Goal: Task Accomplishment & Management: Complete application form

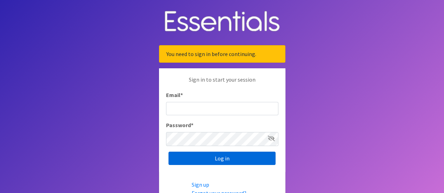
type input "[EMAIL_ADDRESS][DOMAIN_NAME]"
click at [210, 157] on input "Log in" at bounding box center [221, 158] width 107 height 13
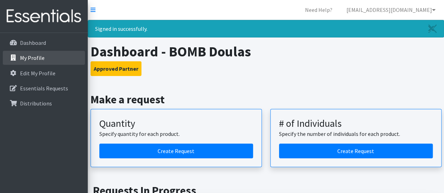
click at [39, 60] on p "My Profile" at bounding box center [32, 57] width 25 height 7
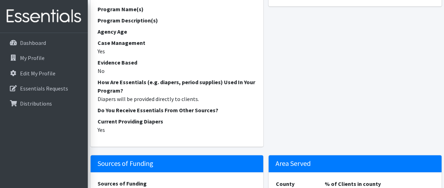
scroll to position [246, 0]
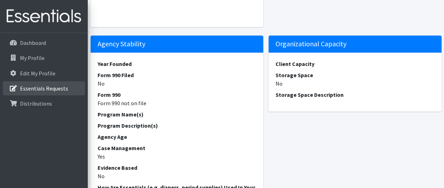
click at [40, 92] on p "Essentials Requests" at bounding box center [44, 88] width 48 height 7
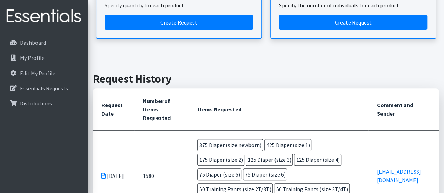
scroll to position [210, 0]
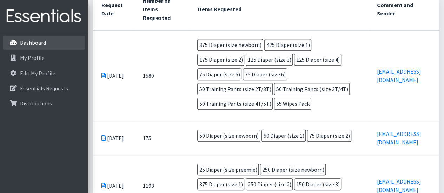
click at [44, 44] on p "Dashboard" at bounding box center [33, 42] width 26 height 7
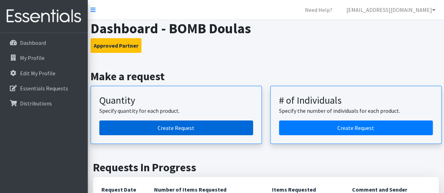
click at [215, 133] on link "Create Request" at bounding box center [176, 128] width 154 height 15
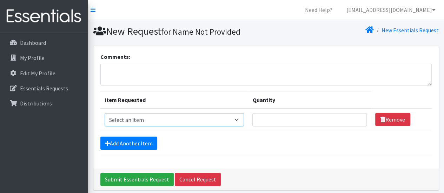
click at [206, 125] on select "Select an item Adult Briefs (Medium) Adult Briefs (XL) Adult Briefs (XS) Adult …" at bounding box center [175, 119] width 140 height 13
select select "4633"
click at [105, 118] on select "Select an item Adult Briefs (Medium) Adult Briefs (XL) Adult Briefs (XS) Adult …" at bounding box center [175, 119] width 140 height 13
click at [293, 120] on input "Quantity" at bounding box center [309, 119] width 114 height 13
click at [358, 122] on input "1" at bounding box center [309, 119] width 114 height 13
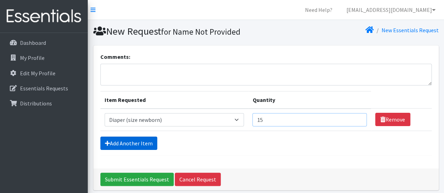
type input "15"
click at [133, 150] on link "Add Another Item" at bounding box center [128, 143] width 57 height 13
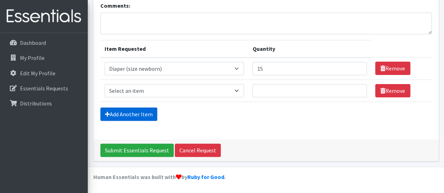
scroll to position [78, 0]
click at [145, 84] on select "Select an item Adult Briefs (Medium) Adult Briefs (XL) Adult Briefs (XS) Adult …" at bounding box center [175, 90] width 140 height 13
select select "4634"
click at [105, 84] on select "Select an item Adult Briefs (Medium) Adult Briefs (XL) Adult Briefs (XS) Adult …" at bounding box center [175, 90] width 140 height 13
click at [304, 84] on input "Quantity" at bounding box center [309, 90] width 114 height 13
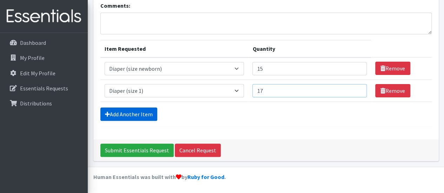
type input "17"
click at [140, 109] on link "Add Another Item" at bounding box center [128, 114] width 57 height 13
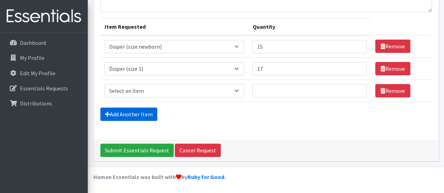
scroll to position [110, 0]
click at [152, 84] on select "Select an item Adult Briefs (Medium) Adult Briefs (XL) Adult Briefs (XS) Adult …" at bounding box center [175, 90] width 140 height 13
select select "4635"
click at [105, 84] on select "Select an item Adult Briefs (Medium) Adult Briefs (XL) Adult Briefs (XS) Adult …" at bounding box center [175, 90] width 140 height 13
click at [276, 84] on input "Quantity" at bounding box center [309, 90] width 114 height 13
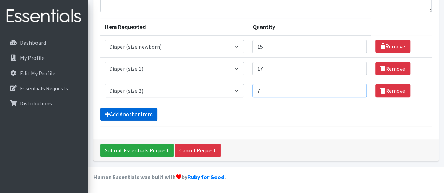
type input "7"
click at [144, 109] on link "Add Another Item" at bounding box center [128, 114] width 57 height 13
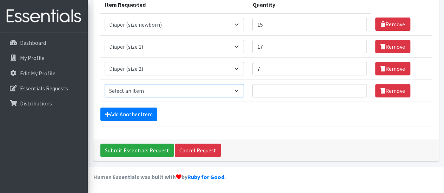
click at [159, 84] on select "Select an item Adult Briefs (Medium) Adult Briefs (XL) Adult Briefs (XS) Adult …" at bounding box center [175, 90] width 140 height 13
click at [105, 84] on select "Select an item Adult Briefs (Medium) Adult Briefs (XL) Adult Briefs (XS) Adult …" at bounding box center [175, 90] width 140 height 13
select select "4644"
click at [282, 84] on input "Quantity" at bounding box center [309, 90] width 114 height 13
type input "5"
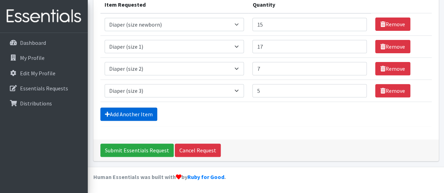
click at [149, 109] on link "Add Another Item" at bounding box center [128, 114] width 57 height 13
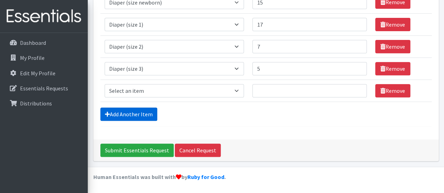
scroll to position [174, 0]
click at [152, 84] on select "Select an item Adult Briefs (Medium) Adult Briefs (XL) Adult Briefs (XS) Adult …" at bounding box center [175, 90] width 140 height 13
select select "4645"
click at [105, 84] on select "Select an item Adult Briefs (Medium) Adult Briefs (XL) Adult Briefs (XS) Adult …" at bounding box center [175, 90] width 140 height 13
click at [276, 84] on input "Quantity" at bounding box center [309, 90] width 114 height 13
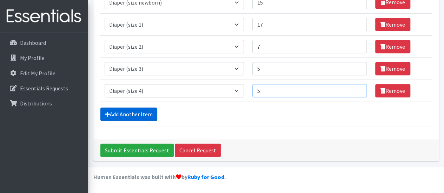
type input "5"
click at [148, 111] on link "Add Another Item" at bounding box center [128, 114] width 57 height 13
click at [146, 84] on select "Select an item Adult Briefs (Medium) Adult Briefs (XL) Adult Briefs (XS) Adult …" at bounding box center [175, 90] width 140 height 13
select select "4646"
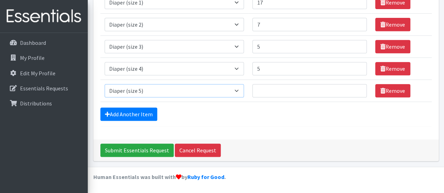
click at [105, 84] on select "Select an item Adult Briefs (Medium) Adult Briefs (XL) Adult Briefs (XS) Adult …" at bounding box center [175, 90] width 140 height 13
click at [283, 84] on input "Quantity" at bounding box center [309, 90] width 114 height 13
type input "3"
click at [135, 112] on link "Add Another Item" at bounding box center [128, 114] width 57 height 13
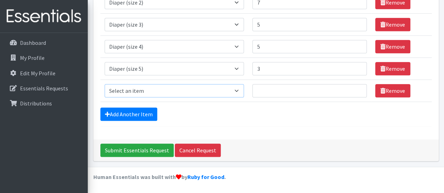
click at [137, 84] on select "Select an item Adult Briefs (Medium) Adult Briefs (XL) Adult Briefs (XS) Adult …" at bounding box center [175, 90] width 140 height 13
select select "4649"
click at [105, 84] on select "Select an item Adult Briefs (Medium) Adult Briefs (XL) Adult Briefs (XS) Adult …" at bounding box center [175, 90] width 140 height 13
click at [293, 84] on input "Quantity" at bounding box center [309, 90] width 114 height 13
type input "3"
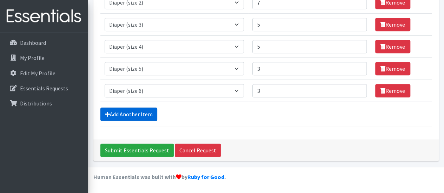
click at [145, 109] on link "Add Another Item" at bounding box center [128, 114] width 57 height 13
click at [156, 84] on select "Select an item Adult Briefs (Medium) Adult Briefs (XL) Adult Briefs (XS) Adult …" at bounding box center [175, 90] width 140 height 13
select select "5865"
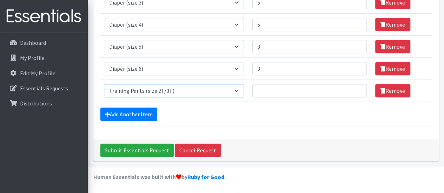
click at [105, 84] on select "Select an item Adult Briefs (Medium) Adult Briefs (XL) Adult Briefs (XS) Adult …" at bounding box center [175, 90] width 140 height 13
click at [283, 80] on td "Quantity" at bounding box center [309, 91] width 122 height 22
click at [287, 84] on input "Quantity" at bounding box center [309, 90] width 114 height 13
type input "2"
click at [154, 108] on link "Add Another Item" at bounding box center [128, 114] width 57 height 13
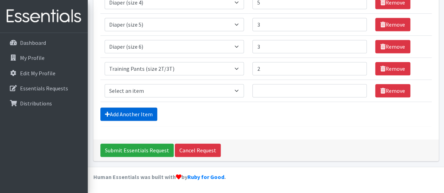
scroll to position [302, 0]
click at [172, 84] on select "Select an item Adult Briefs (Medium) Adult Briefs (XL) Adult Briefs (XS) Adult …" at bounding box center [175, 90] width 140 height 13
select select "5866"
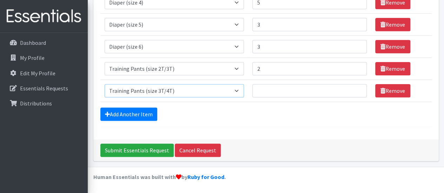
click at [105, 84] on select "Select an item Adult Briefs (Medium) Adult Briefs (XL) Adult Briefs (XS) Adult …" at bounding box center [175, 90] width 140 height 13
click at [269, 84] on input "Quantity" at bounding box center [309, 90] width 114 height 13
type input "2"
click at [127, 109] on link "Add Another Item" at bounding box center [128, 114] width 57 height 13
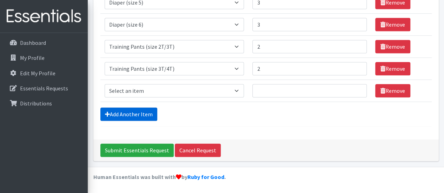
scroll to position [334, 0]
click at [158, 84] on select "Select an item Adult Briefs (Medium) Adult Briefs (XL) Adult Briefs (XS) Adult …" at bounding box center [175, 90] width 140 height 13
select select "5867"
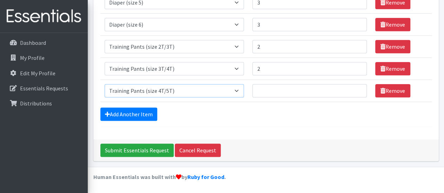
click at [105, 84] on select "Select an item Adult Briefs (Medium) Adult Briefs (XL) Adult Briefs (XS) Adult …" at bounding box center [175, 90] width 140 height 13
click at [267, 84] on input "Quantity" at bounding box center [309, 90] width 114 height 13
type input "2"
click at [140, 108] on link "Add Another Item" at bounding box center [128, 114] width 57 height 13
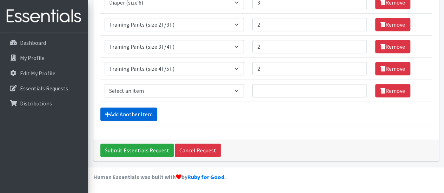
scroll to position [366, 0]
click at [145, 84] on select "Select an item Adult Briefs (Medium) Adult Briefs (XL) Adult Briefs (XS) Adult …" at bounding box center [175, 90] width 140 height 13
click at [219, 109] on div "Add Another Item" at bounding box center [265, 114] width 331 height 13
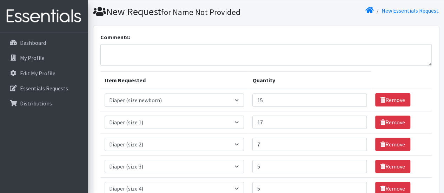
scroll to position [0, 0]
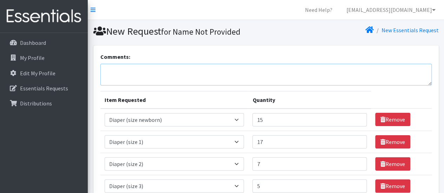
click at [137, 75] on textarea "Comments:" at bounding box center [265, 75] width 331 height 22
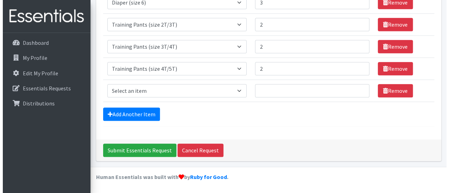
scroll to position [366, 0]
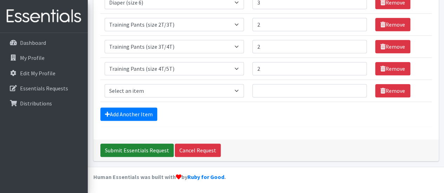
type textarea "Stephanie will be picking up this month, please send calendar request to her as…"
click at [142, 150] on input "Submit Essentials Request" at bounding box center [136, 150] width 73 height 13
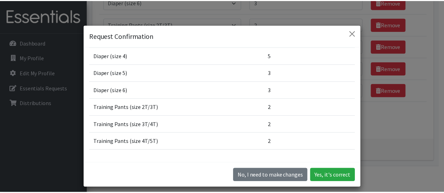
scroll to position [0, 0]
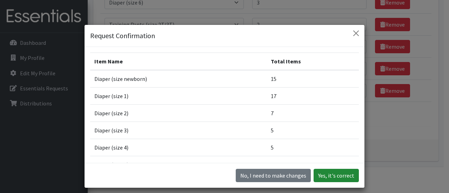
click at [337, 178] on button "Yes, it's correct" at bounding box center [336, 175] width 45 height 13
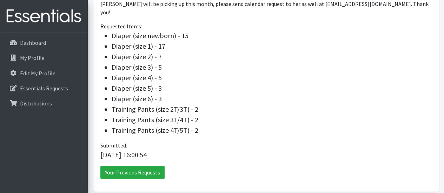
scroll to position [290, 0]
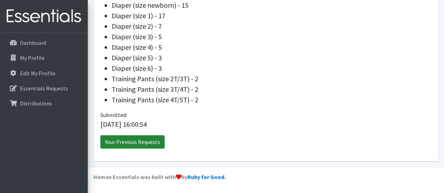
click at [142, 141] on link "Your Previous Requests" at bounding box center [132, 141] width 64 height 13
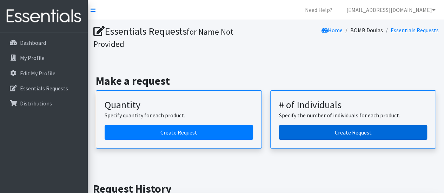
click at [319, 139] on link "Create Request" at bounding box center [353, 132] width 148 height 15
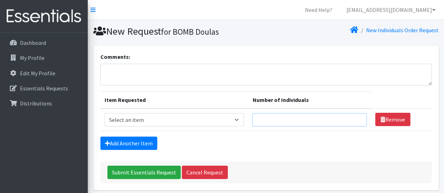
click at [279, 126] on input "Number of Individuals" at bounding box center [309, 119] width 114 height 13
click at [32, 58] on p "My Profile" at bounding box center [32, 57] width 25 height 7
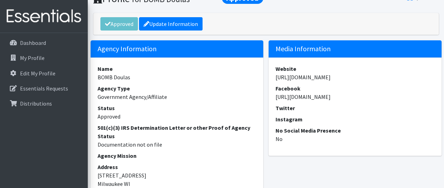
scroll to position [105, 0]
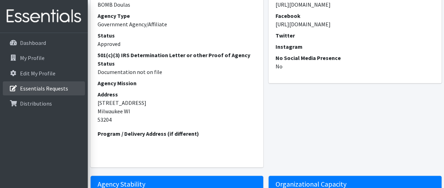
click at [38, 92] on p "Essentials Requests" at bounding box center [44, 88] width 48 height 7
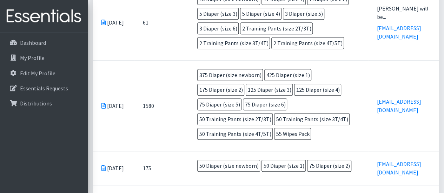
scroll to position [246, 0]
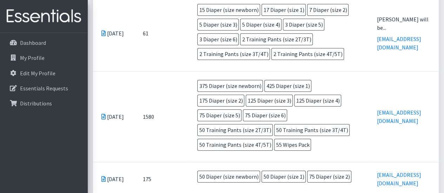
click at [105, 36] on icon at bounding box center [103, 34] width 4 height 6
click at [202, 46] on td "15 Diaper (size newborn) 17 Diaper (size 1) 7 Diaper (size 2) 5 Diaper (size 3)…" at bounding box center [278, 33] width 179 height 76
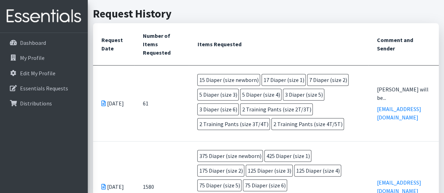
scroll to position [0, 0]
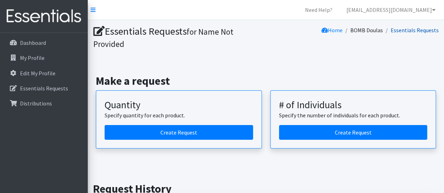
click at [409, 33] on link "Essentials Requests" at bounding box center [414, 30] width 48 height 7
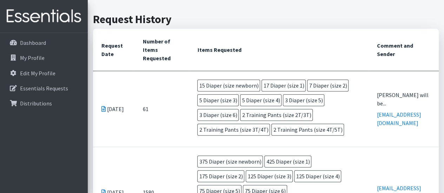
scroll to position [175, 0]
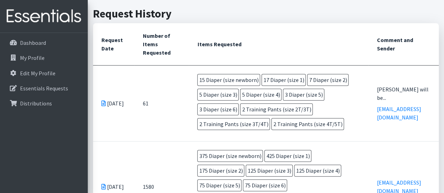
drag, startPoint x: 105, startPoint y: 121, endPoint x: 254, endPoint y: 134, distance: 149.3
click at [254, 115] on span "2 Training Pants (size 2T/3T)" at bounding box center [276, 109] width 73 height 12
click at [239, 115] on span "3 Diaper (size 6)" at bounding box center [217, 109] width 41 height 12
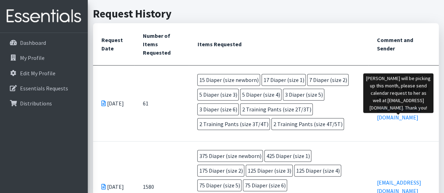
click at [397, 102] on div "[PERSON_NAME] will be..." at bounding box center [403, 93] width 54 height 17
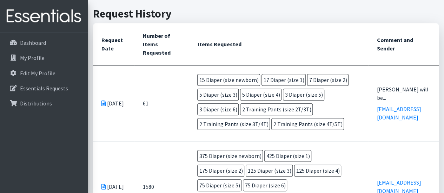
click at [126, 106] on td "[DATE]" at bounding box center [113, 104] width 41 height 76
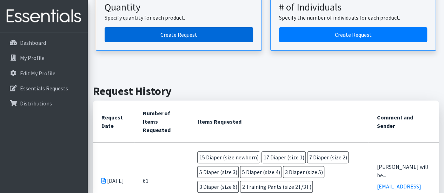
scroll to position [35, 0]
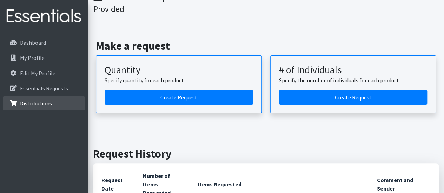
click at [36, 106] on p "Distributions" at bounding box center [36, 103] width 32 height 7
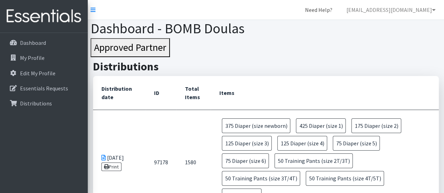
click at [337, 8] on link "Need Help?" at bounding box center [318, 10] width 39 height 14
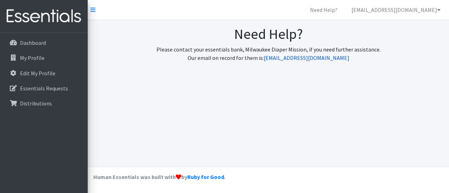
click at [304, 61] on link "[EMAIL_ADDRESS][DOMAIN_NAME]" at bounding box center [307, 57] width 86 height 7
